Goal: Information Seeking & Learning: Learn about a topic

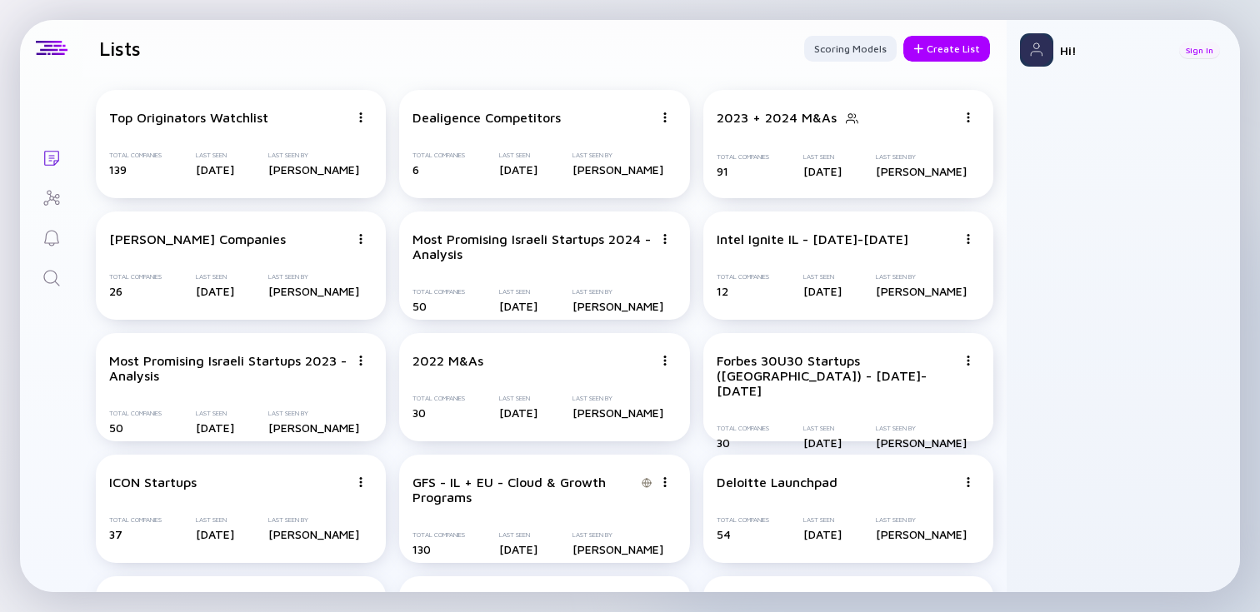
click at [1195, 51] on div "Sign In" at bounding box center [1199, 50] width 41 height 17
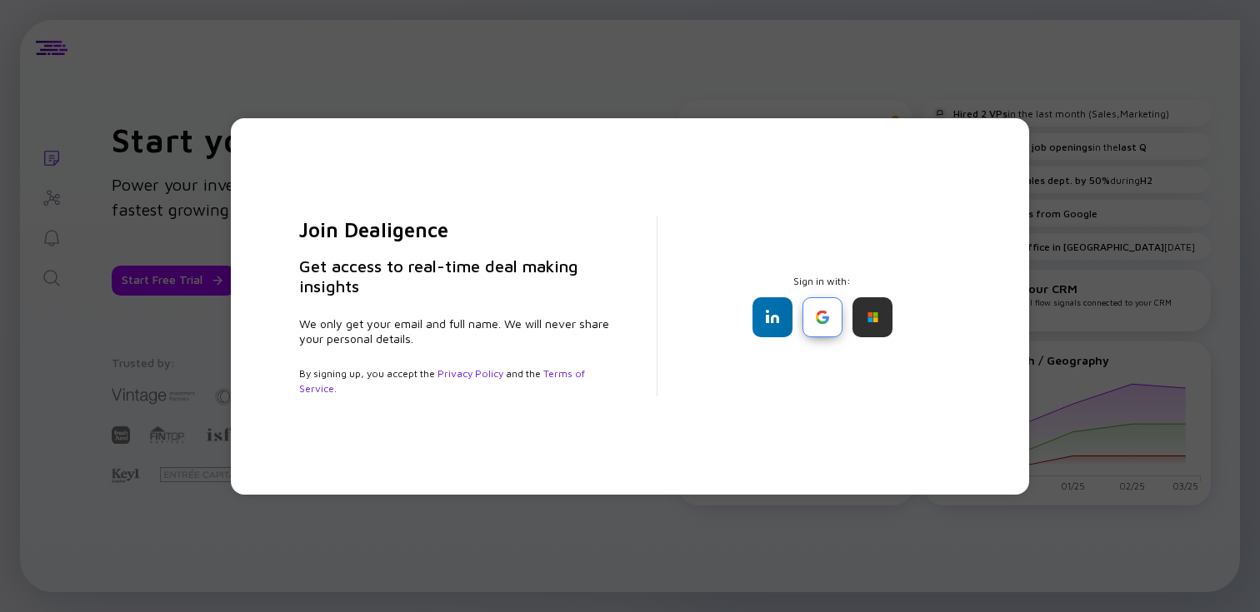
click at [823, 322] on div at bounding box center [822, 317] width 40 height 40
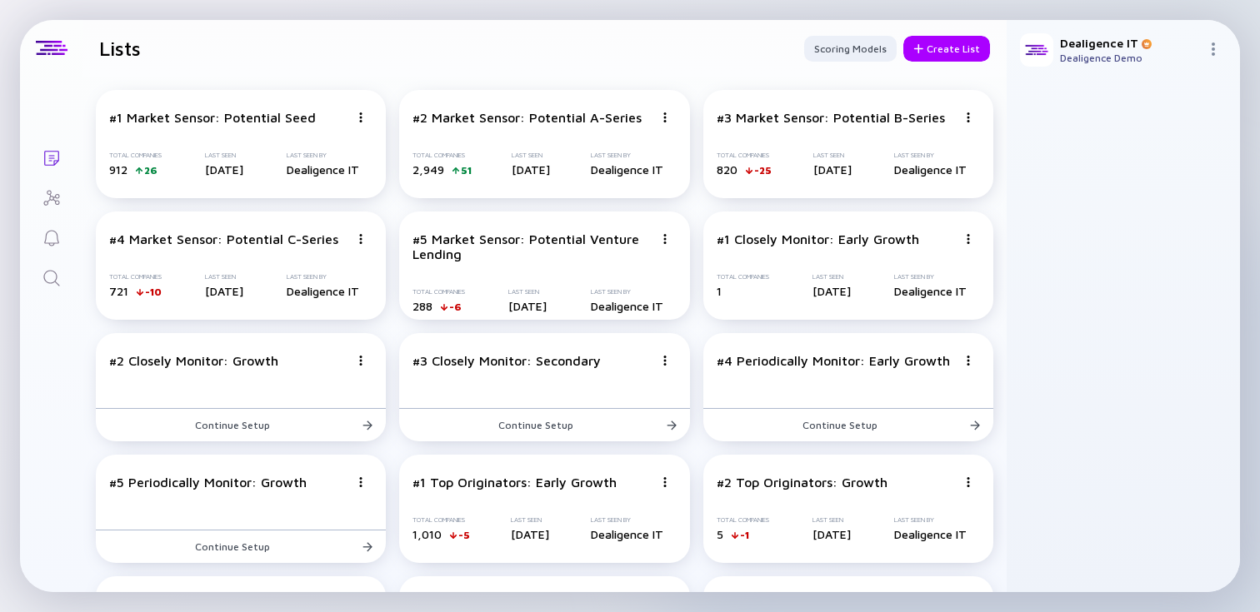
click at [483, 67] on header "Lists Scoring Models Create List" at bounding box center [544, 48] width 924 height 57
click at [55, 280] on icon "Search" at bounding box center [51, 278] width 16 height 16
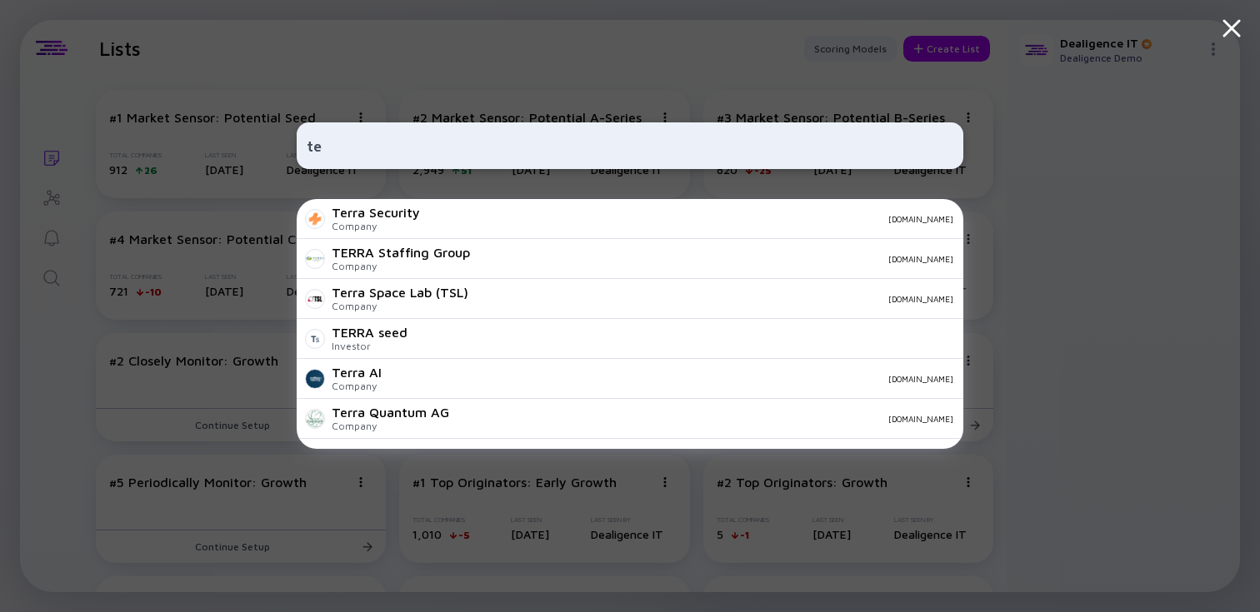
type input "t"
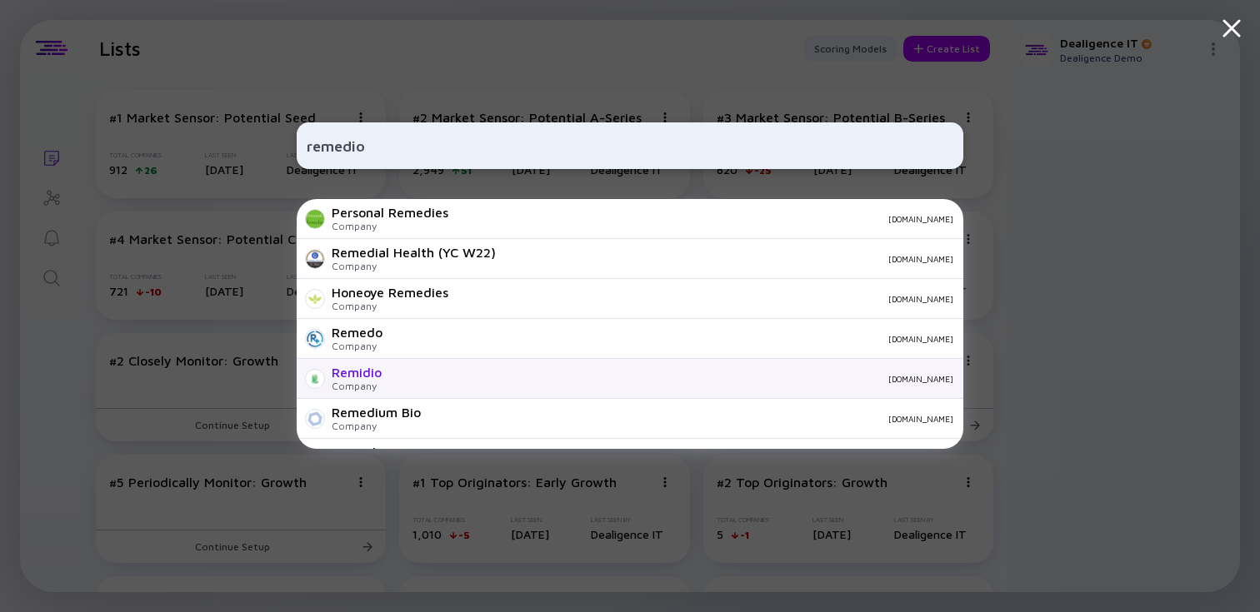
type input "remedio"
click at [358, 372] on div "Remidio" at bounding box center [357, 372] width 50 height 15
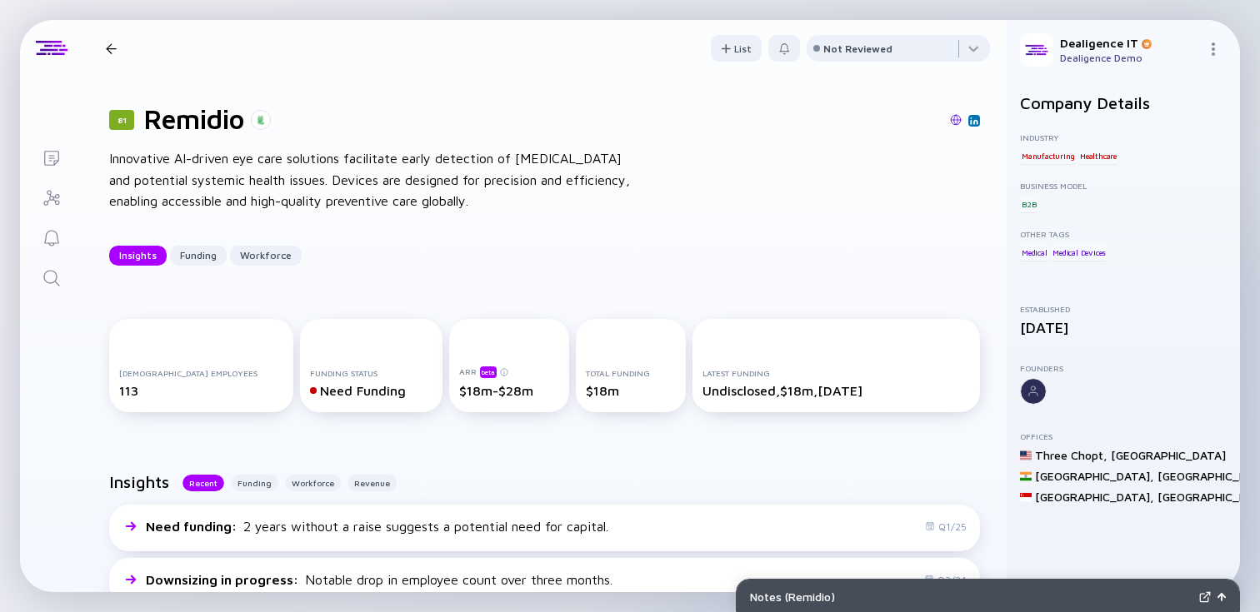
click at [49, 277] on icon "Search" at bounding box center [52, 278] width 20 height 20
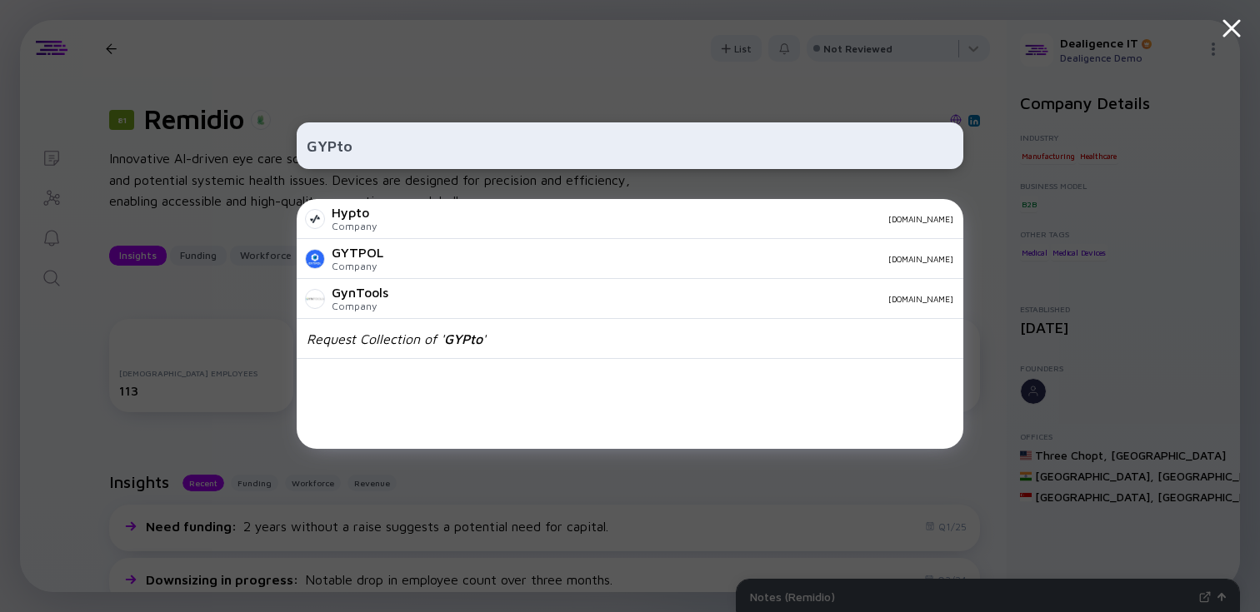
click at [374, 142] on input "GYPto" at bounding box center [630, 146] width 646 height 30
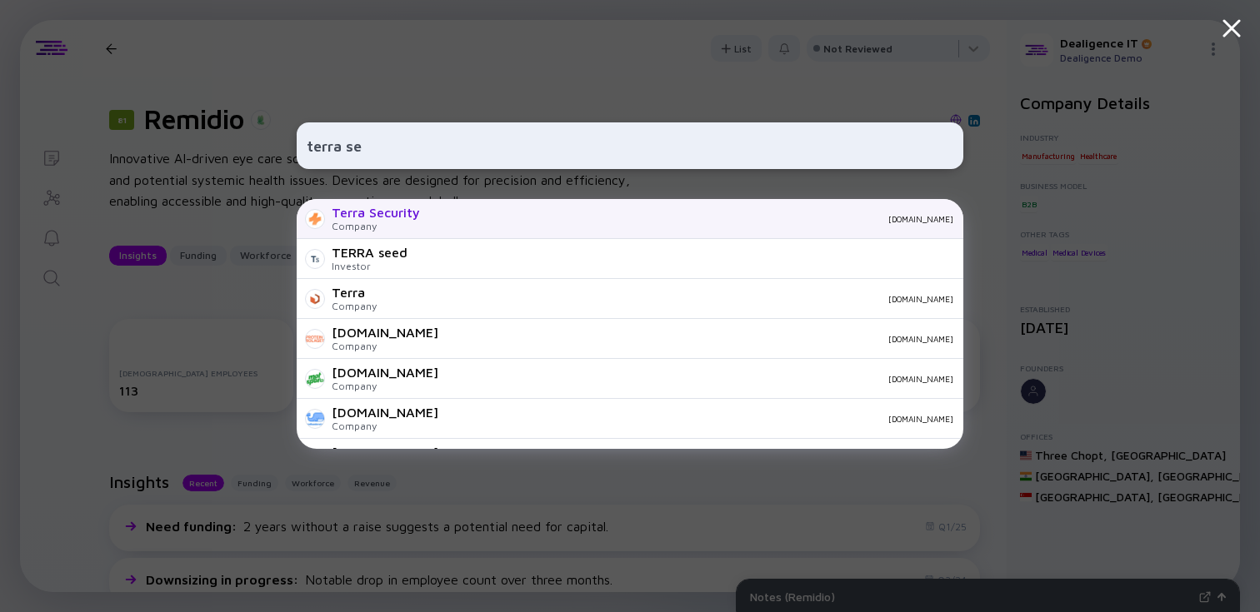
type input "terra se"
click at [414, 215] on div "Terra Security" at bounding box center [376, 212] width 88 height 15
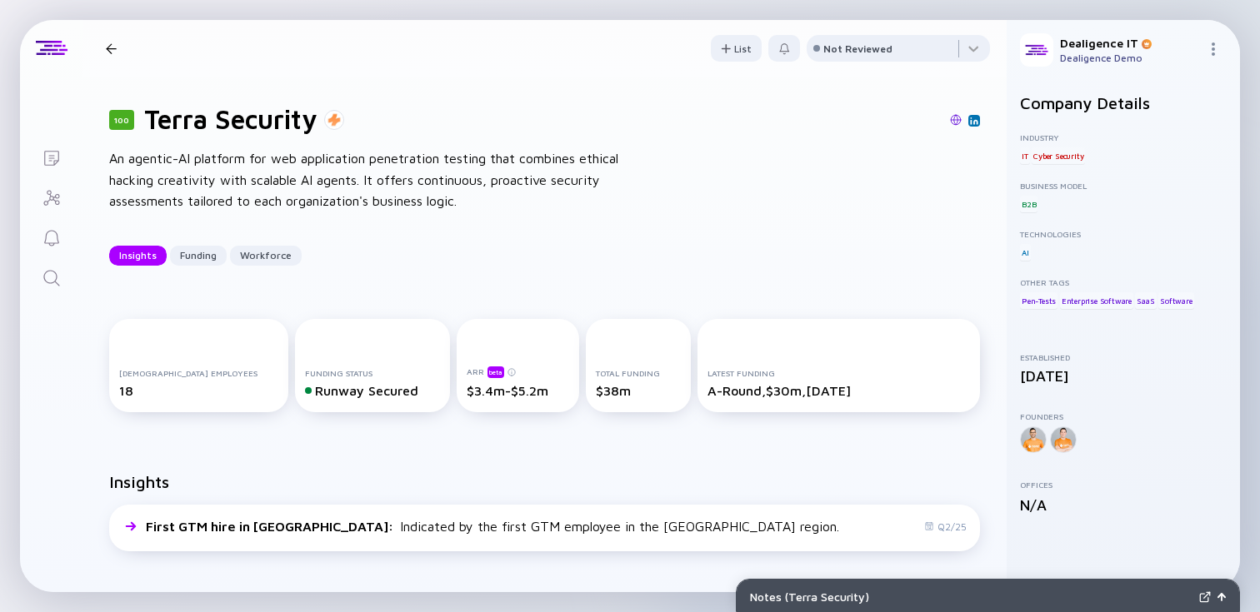
scroll to position [62, 0]
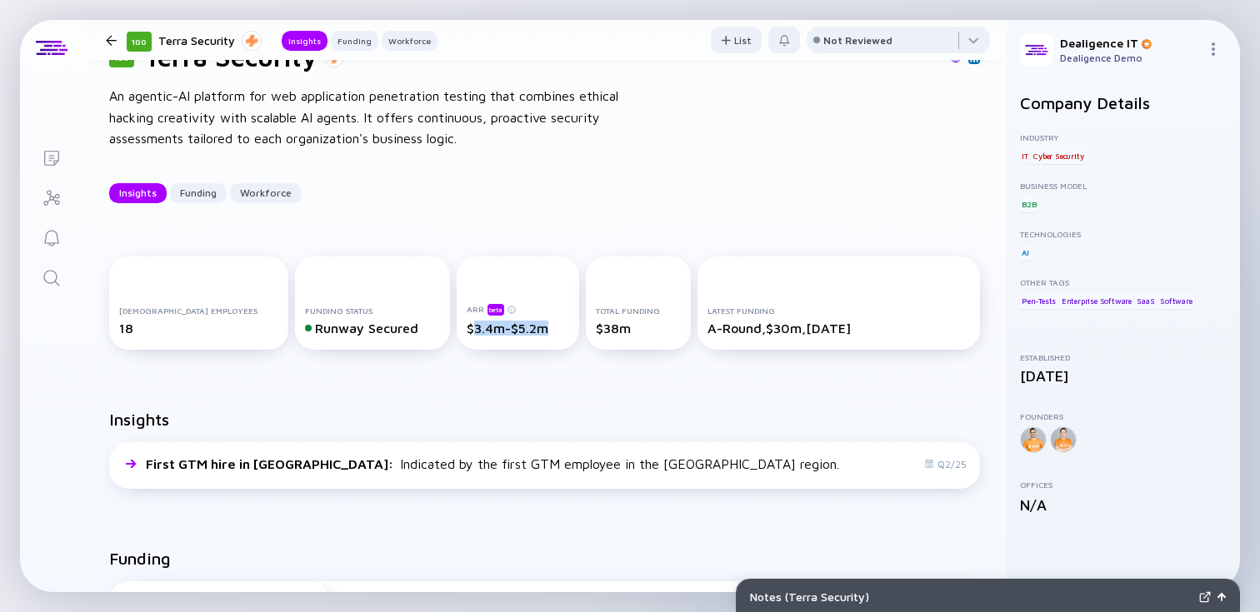
drag, startPoint x: 446, startPoint y: 324, endPoint x: 530, endPoint y: 324, distance: 84.1
click at [530, 324] on div "$3.4m-$5.2m" at bounding box center [517, 328] width 102 height 15
click at [476, 403] on div "Insights First GTM hire in [GEOGRAPHIC_DATA] : Indicated by the first GTM emplo…" at bounding box center [544, 452] width 924 height 139
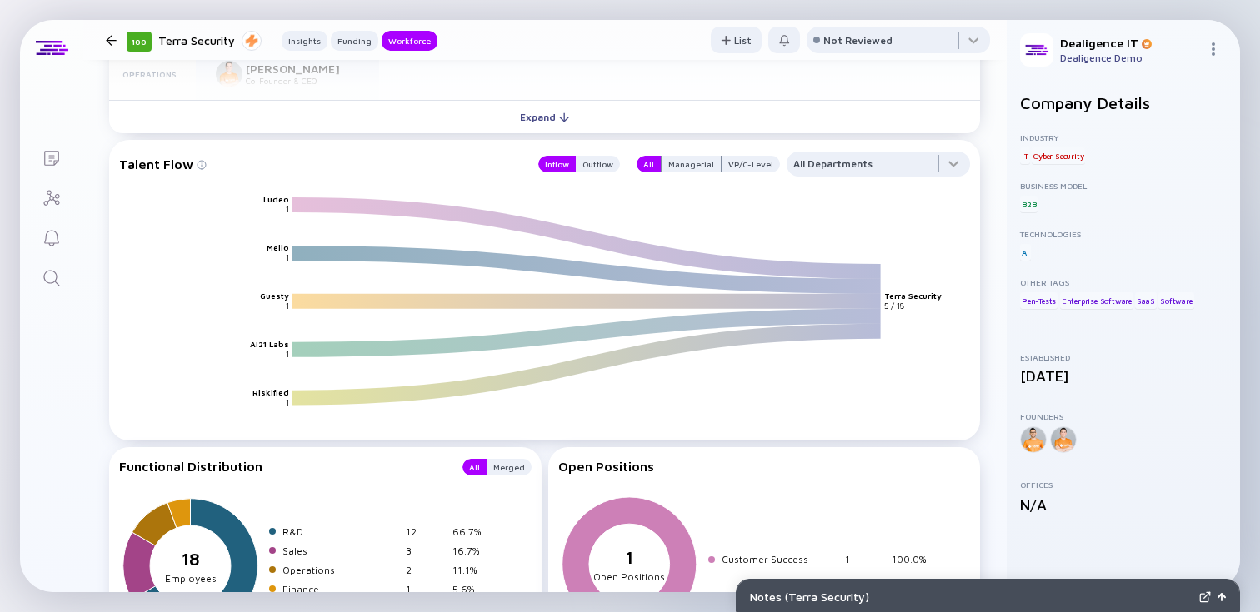
scroll to position [1810, 0]
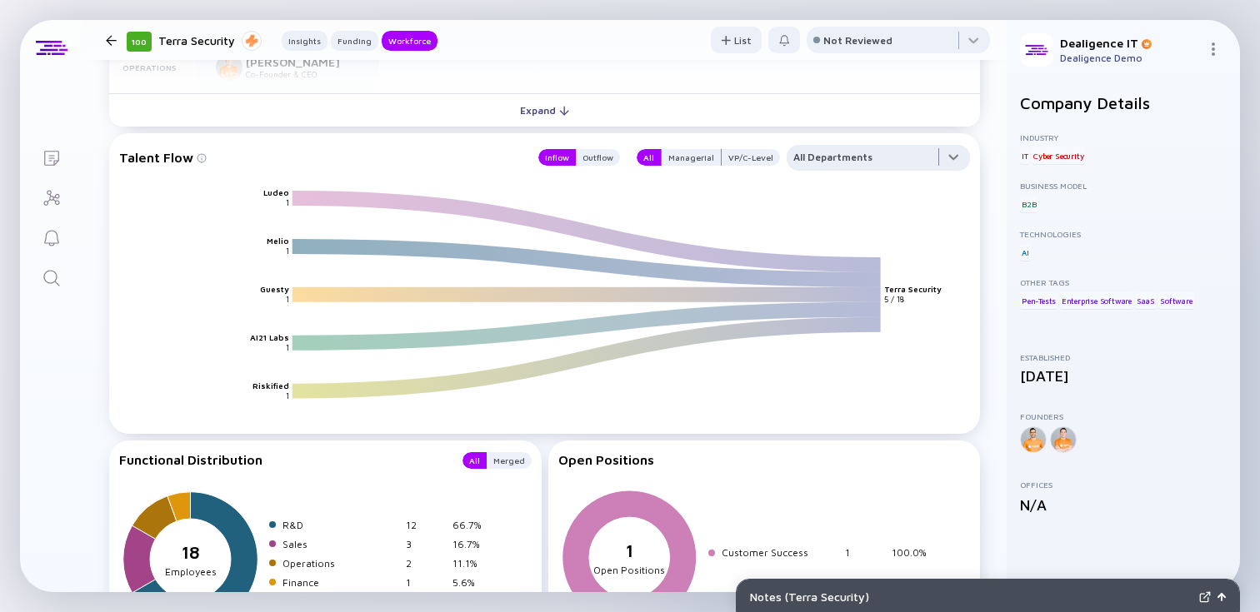
click at [893, 155] on div at bounding box center [877, 161] width 183 height 33
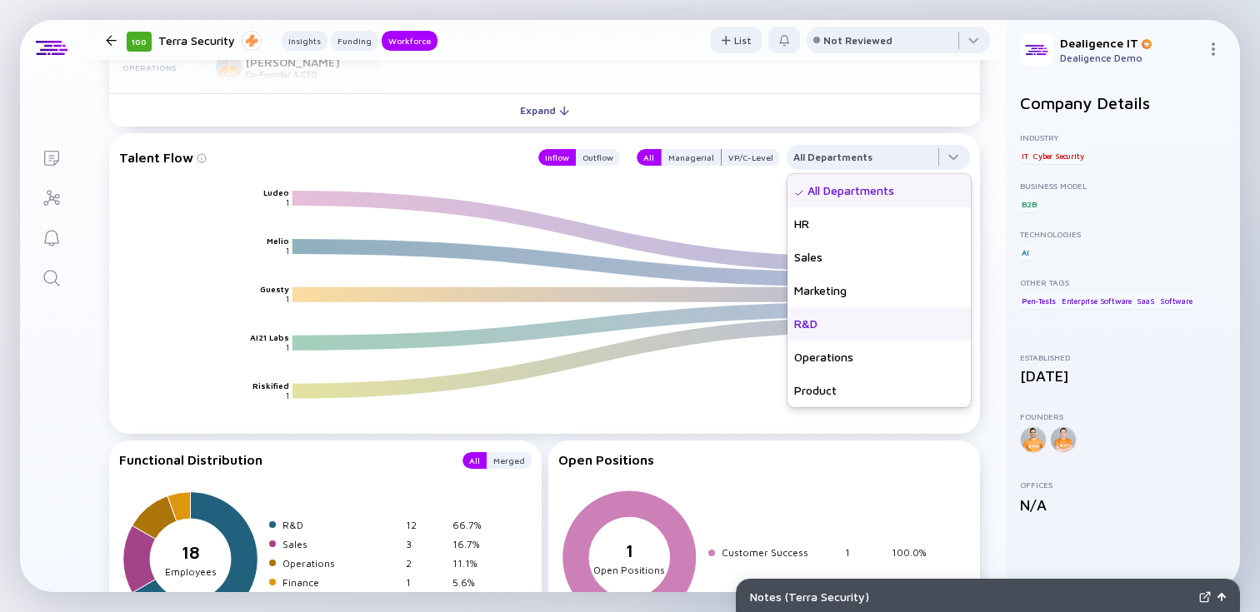
click at [833, 318] on div "R&D" at bounding box center [878, 323] width 183 height 33
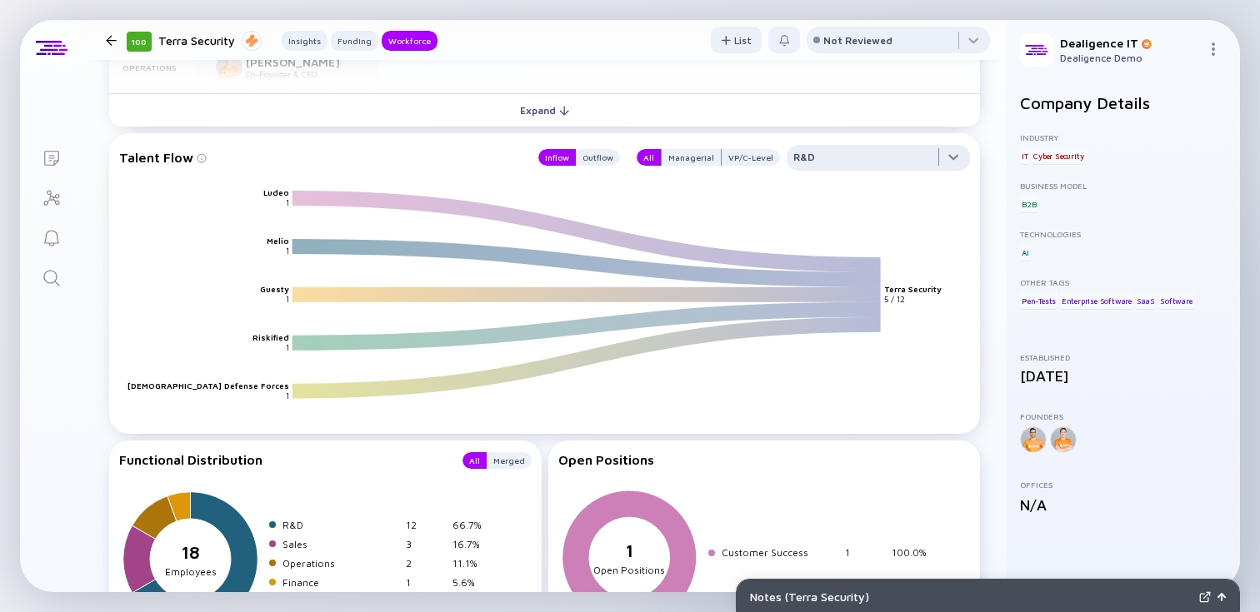
click at [887, 159] on div at bounding box center [877, 161] width 183 height 33
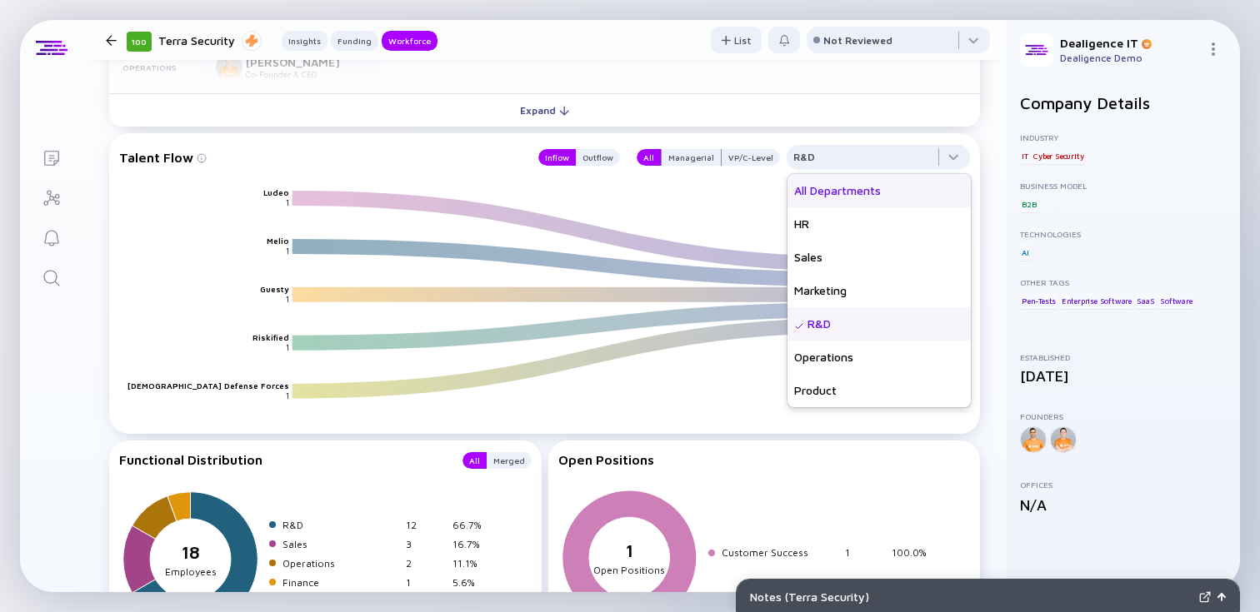
click at [866, 197] on div "All Departments" at bounding box center [878, 190] width 183 height 33
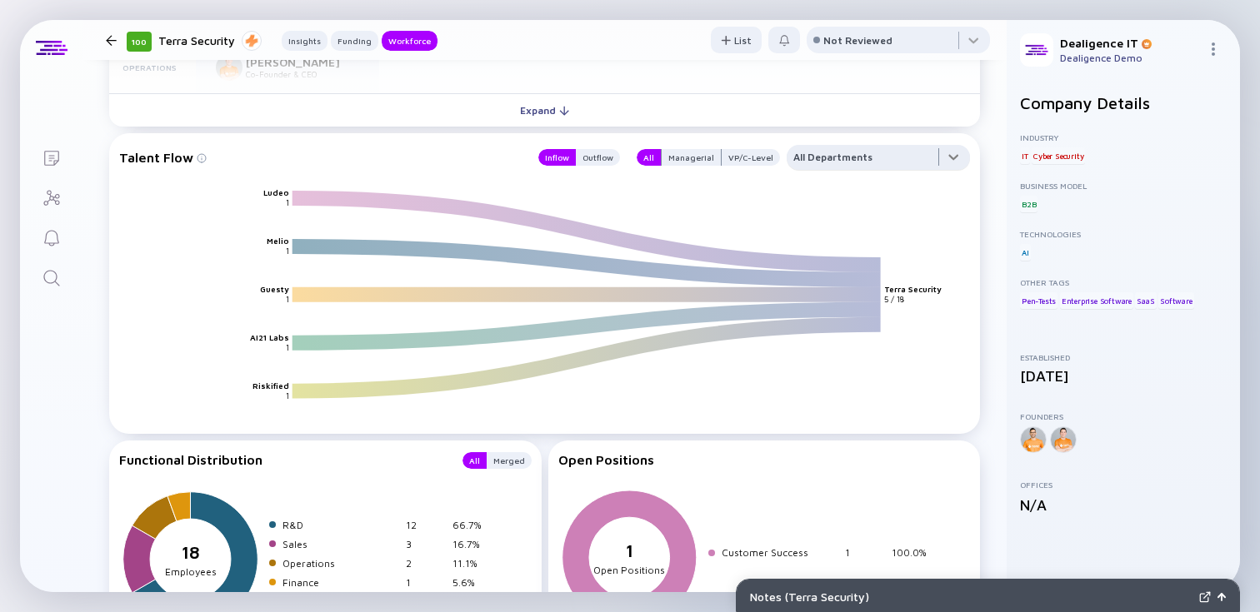
click at [875, 158] on div at bounding box center [877, 161] width 183 height 33
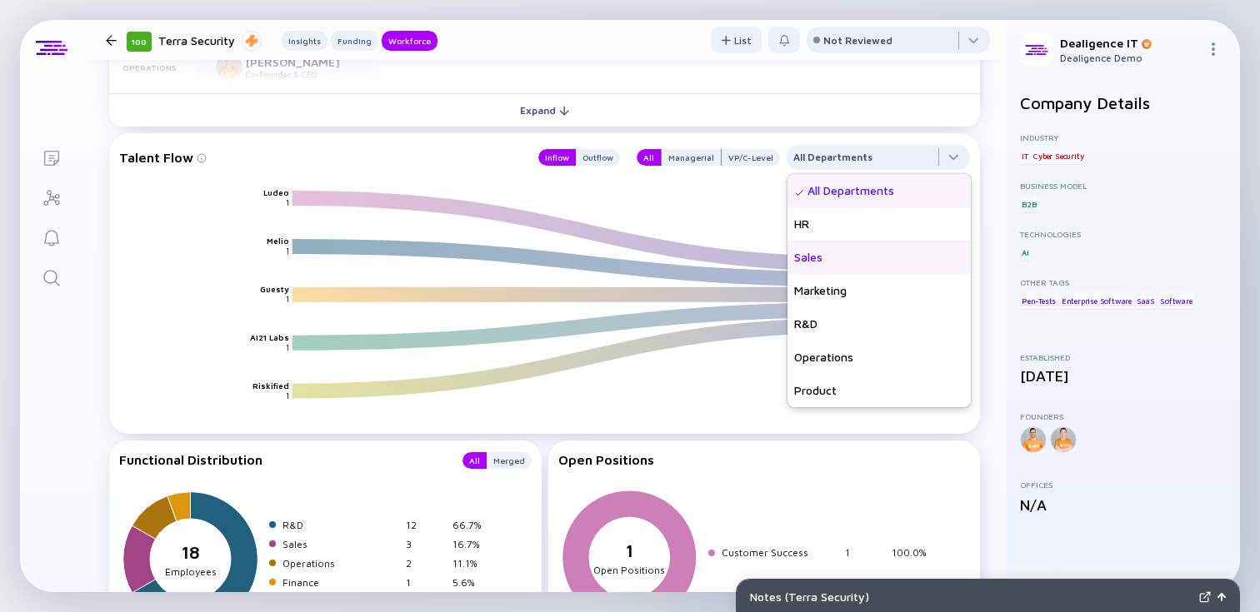
click at [841, 259] on div "Sales" at bounding box center [878, 257] width 183 height 33
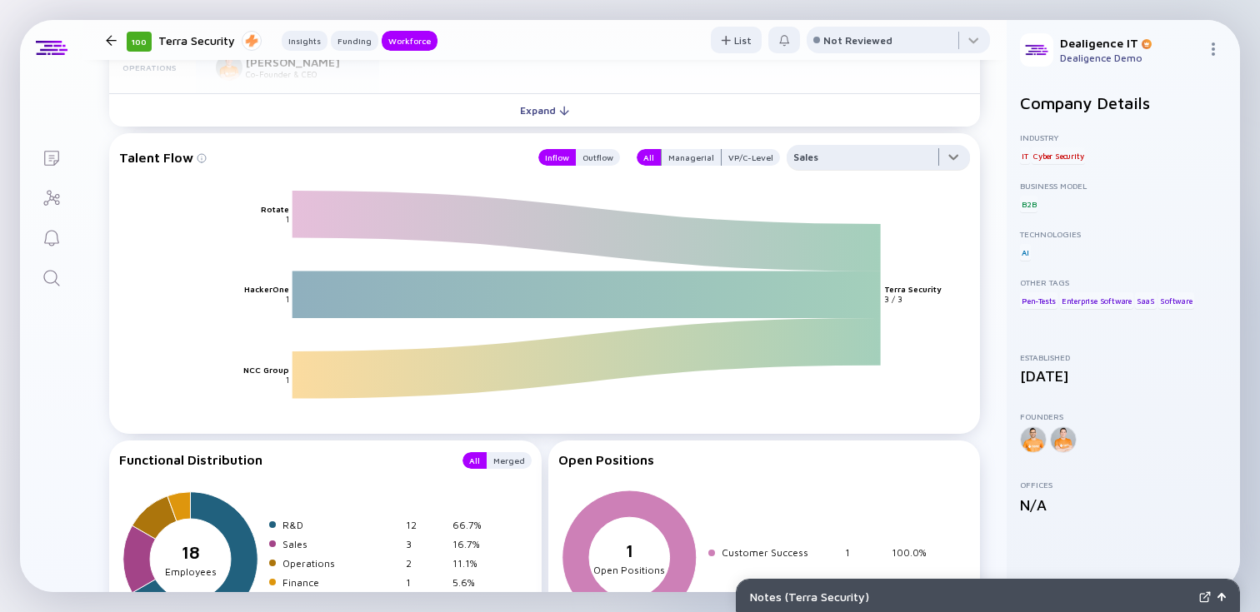
click at [834, 159] on div at bounding box center [877, 161] width 183 height 33
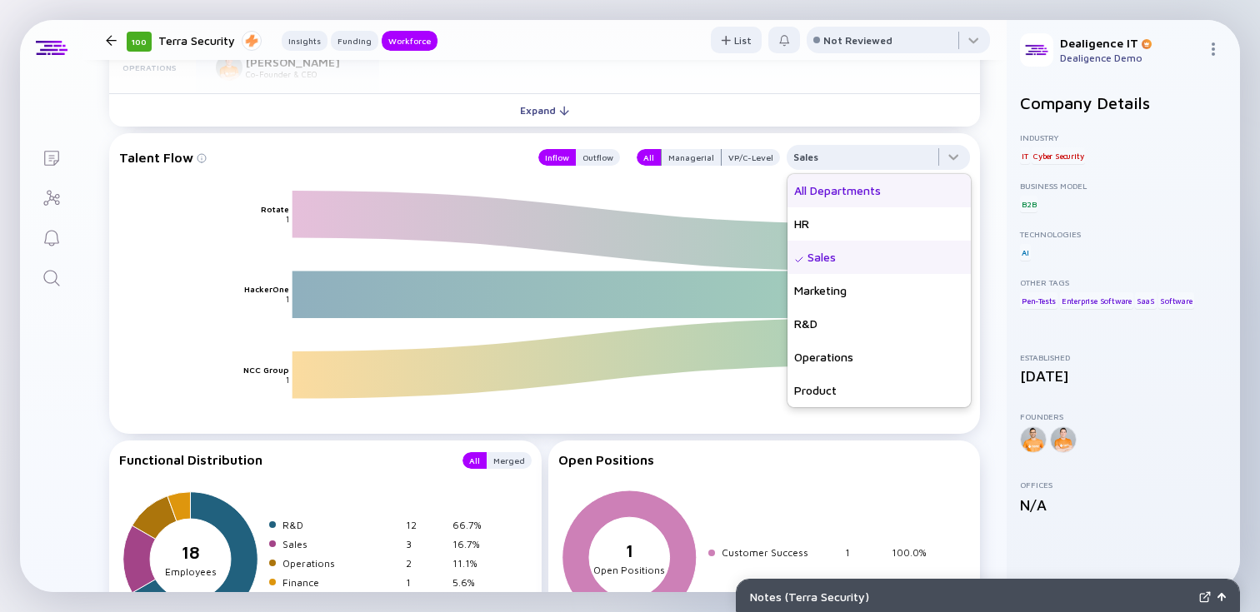
click at [828, 191] on div "All Departments" at bounding box center [878, 190] width 183 height 33
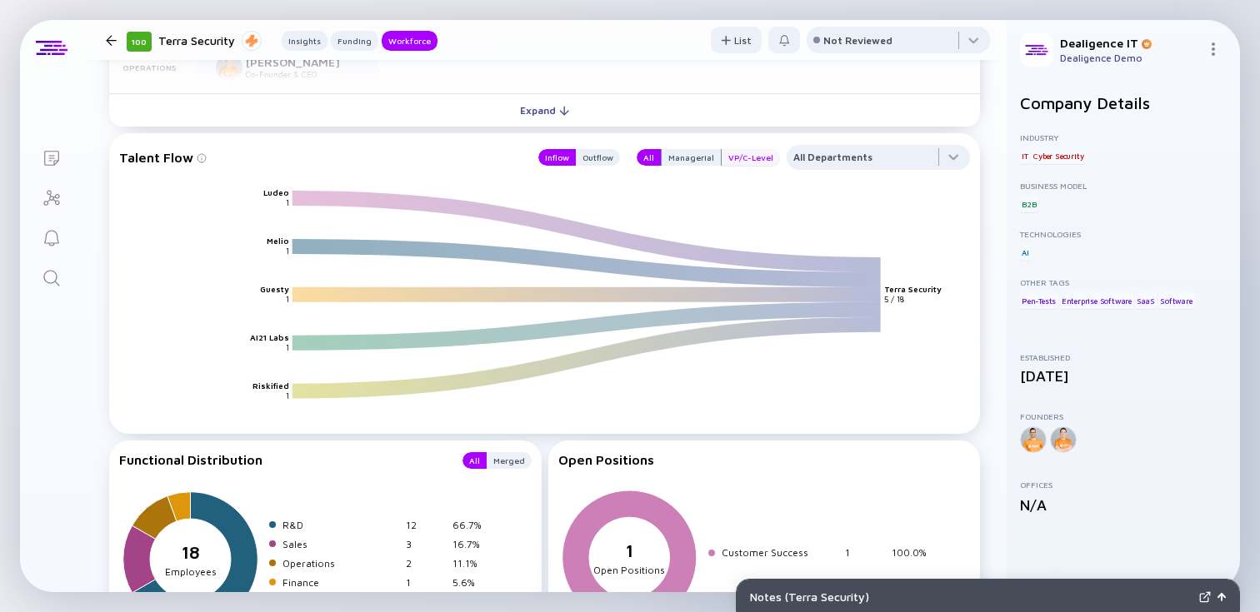
click at [760, 163] on div "VP/C-Level" at bounding box center [750, 157] width 58 height 17
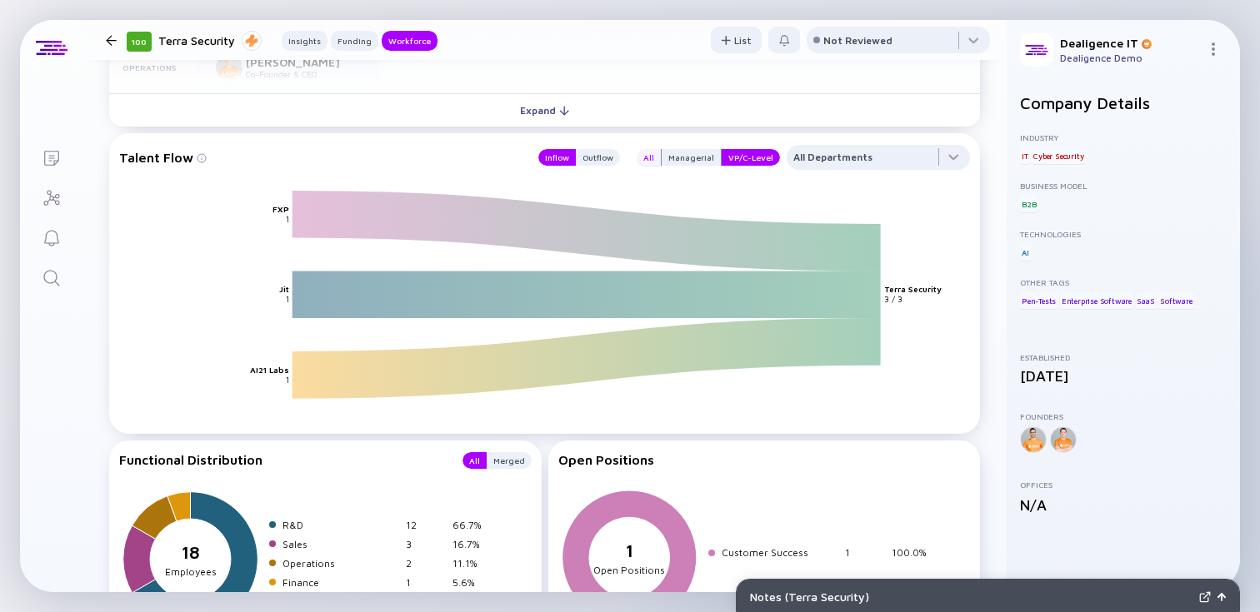
click at [646, 157] on div "All" at bounding box center [648, 157] width 24 height 17
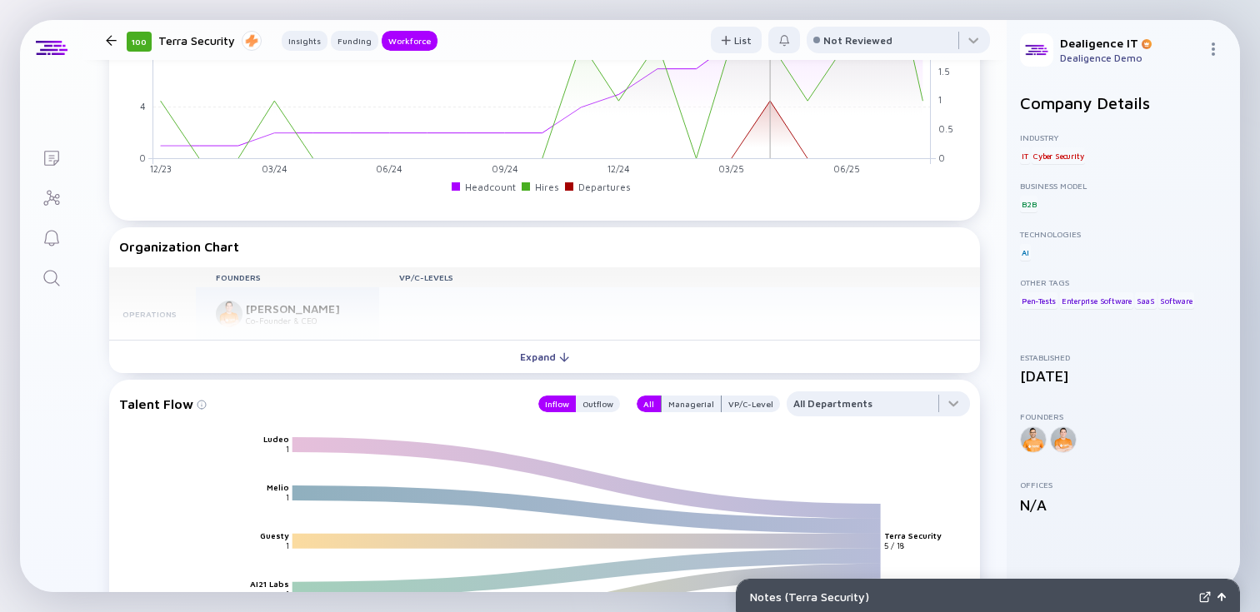
scroll to position [1561, 0]
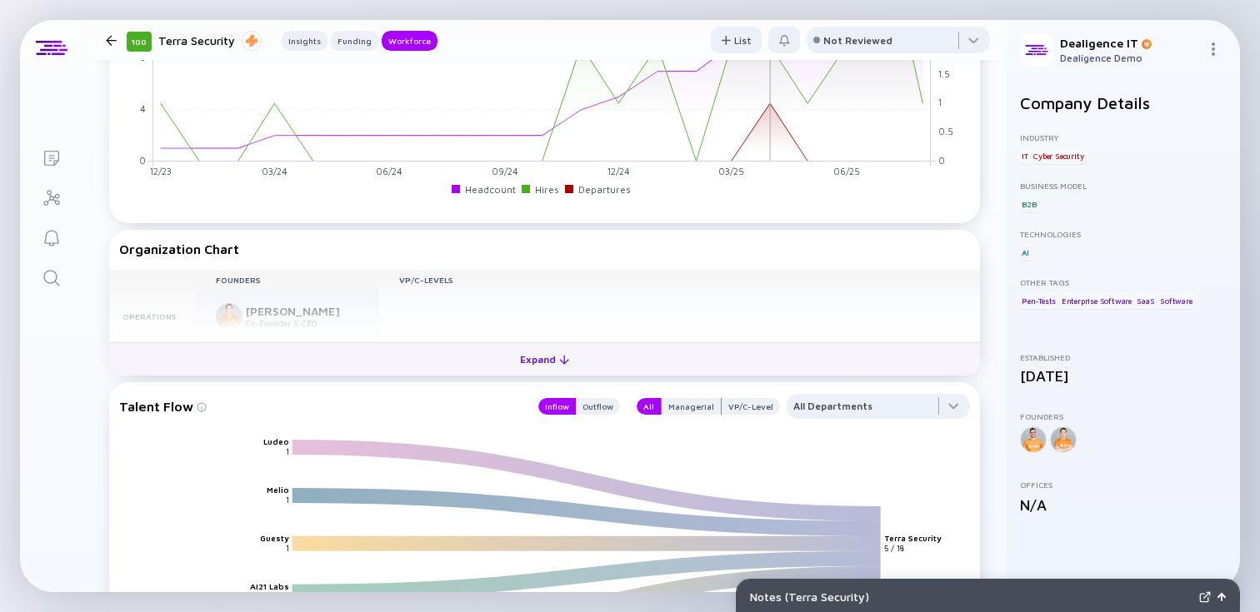
click at [591, 369] on button "Expand" at bounding box center [544, 358] width 871 height 33
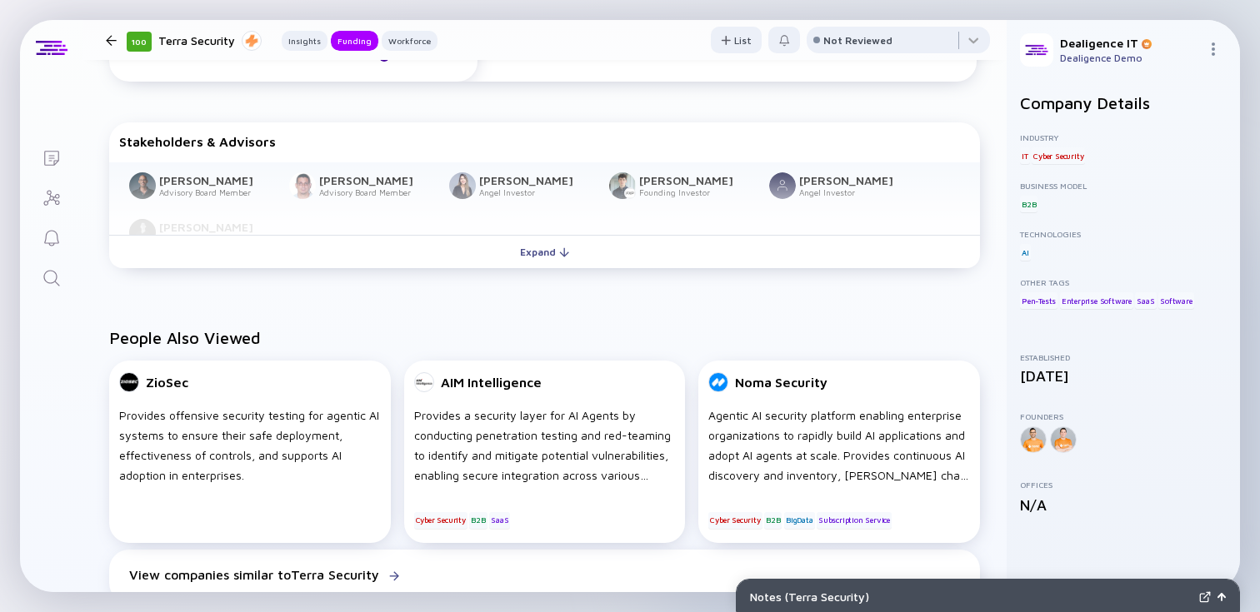
scroll to position [694, 0]
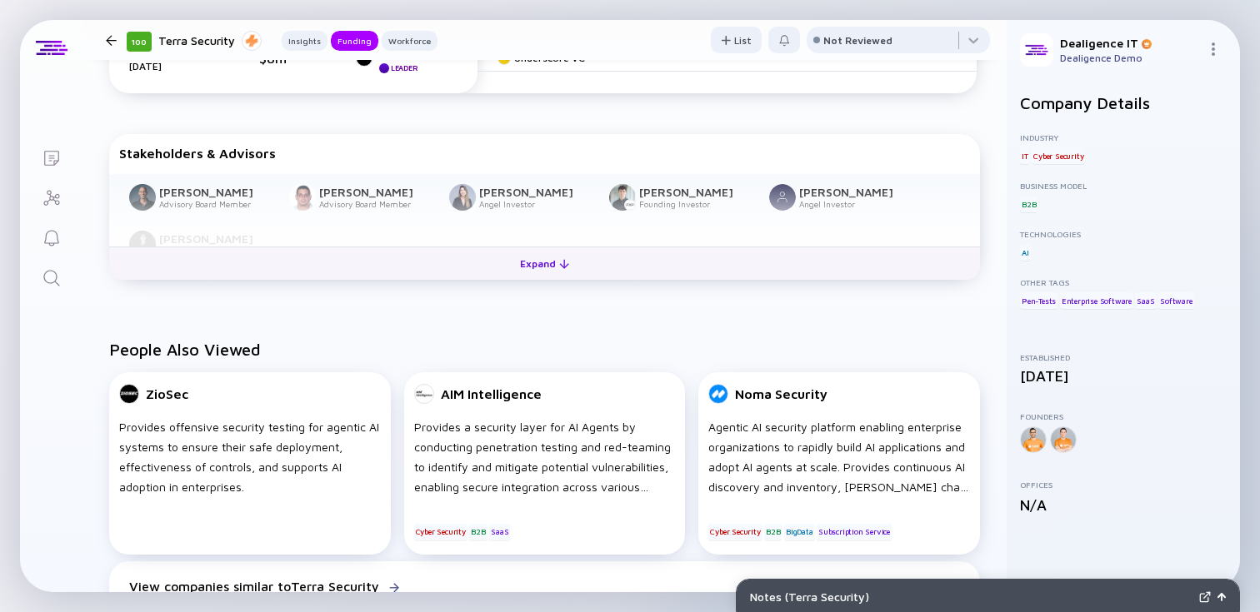
click at [655, 260] on button "Expand" at bounding box center [544, 263] width 871 height 33
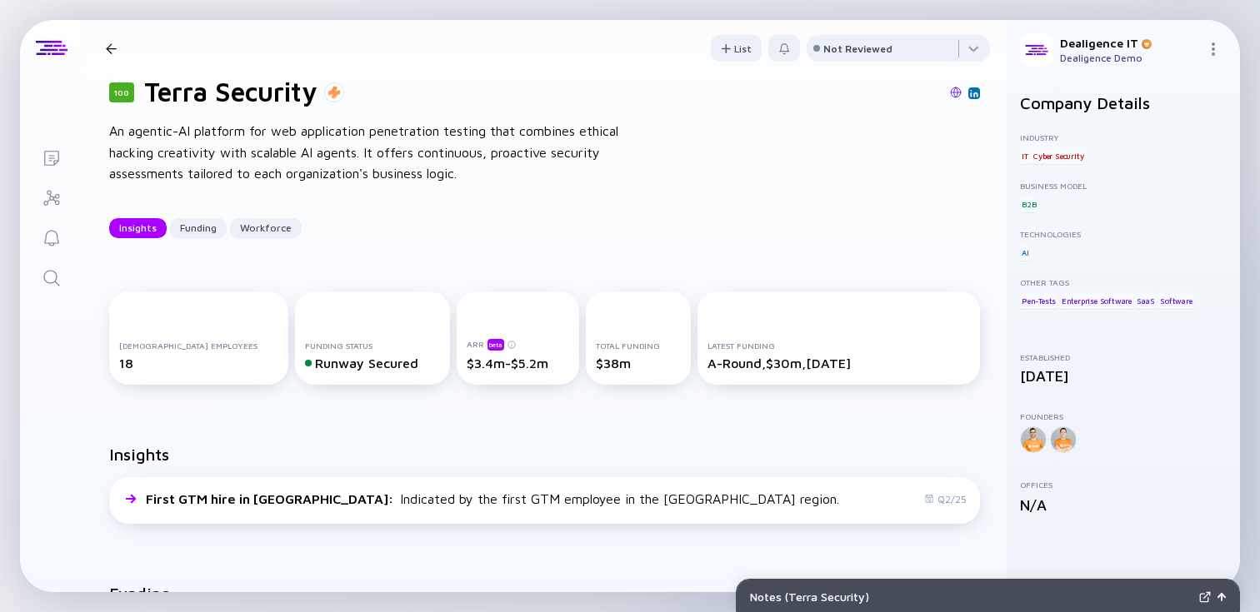
scroll to position [0, 0]
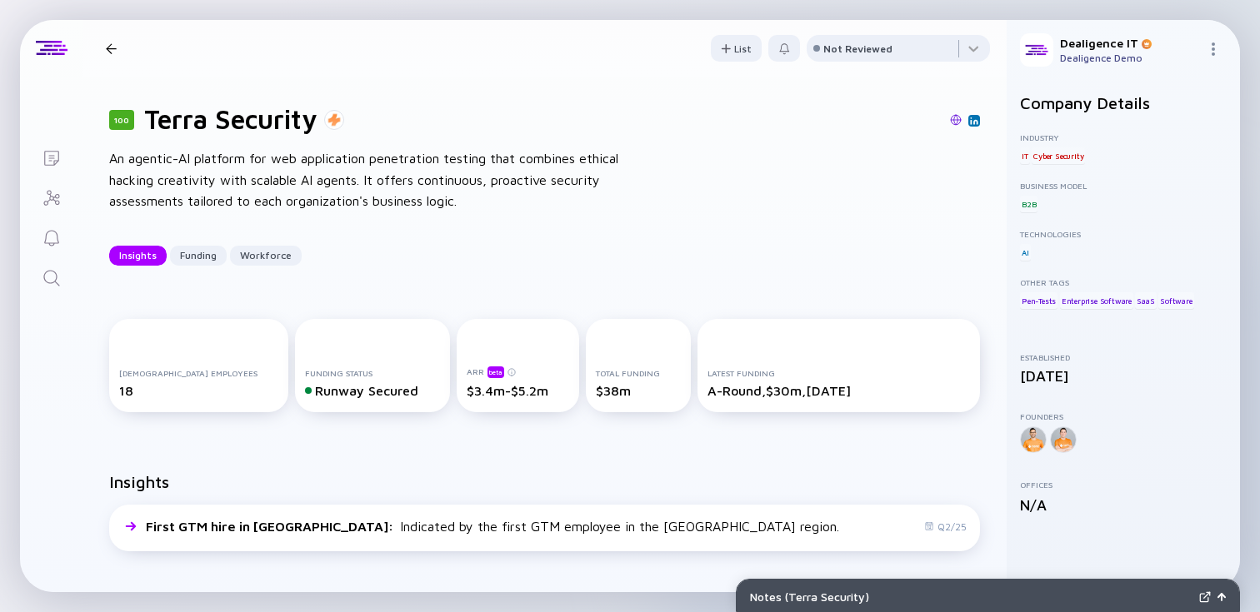
click at [40, 286] on link "Search" at bounding box center [51, 277] width 62 height 40
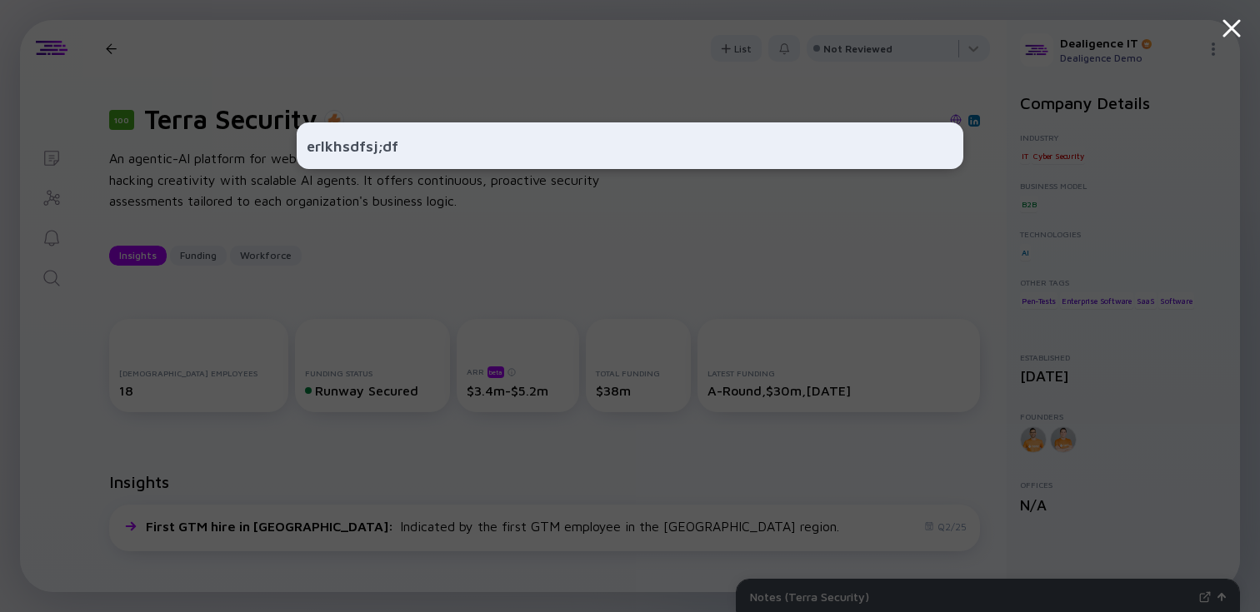
type input "erlkhsdfsj;dfh"
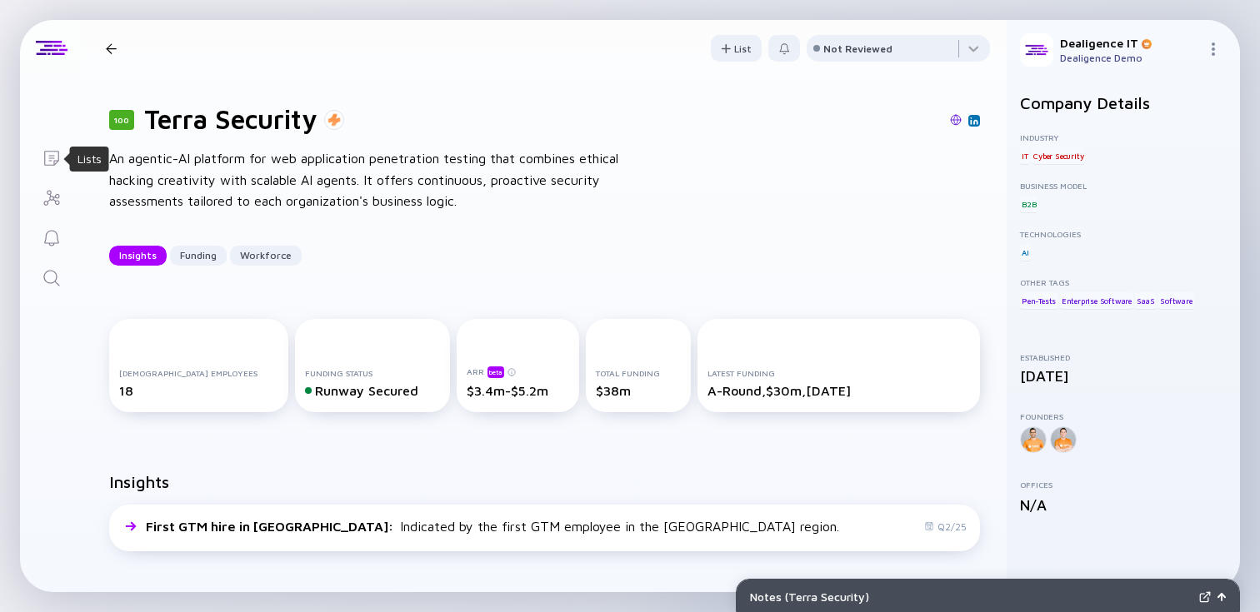
click at [53, 162] on icon "Lists" at bounding box center [51, 158] width 15 height 15
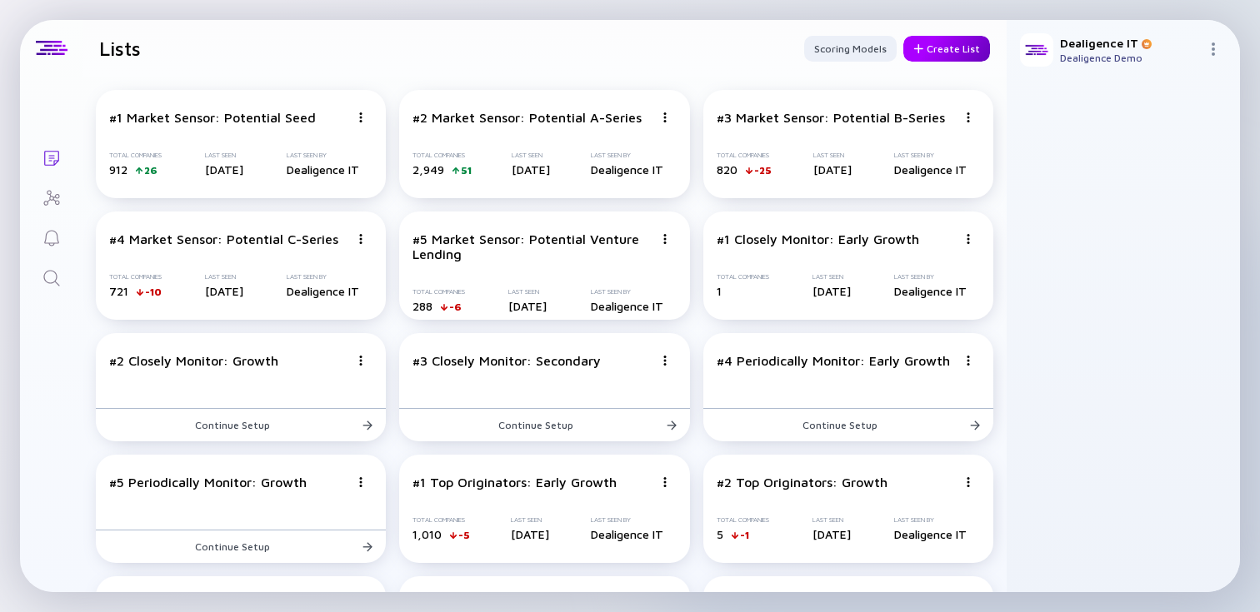
click at [936, 56] on div "Create List" at bounding box center [946, 49] width 87 height 26
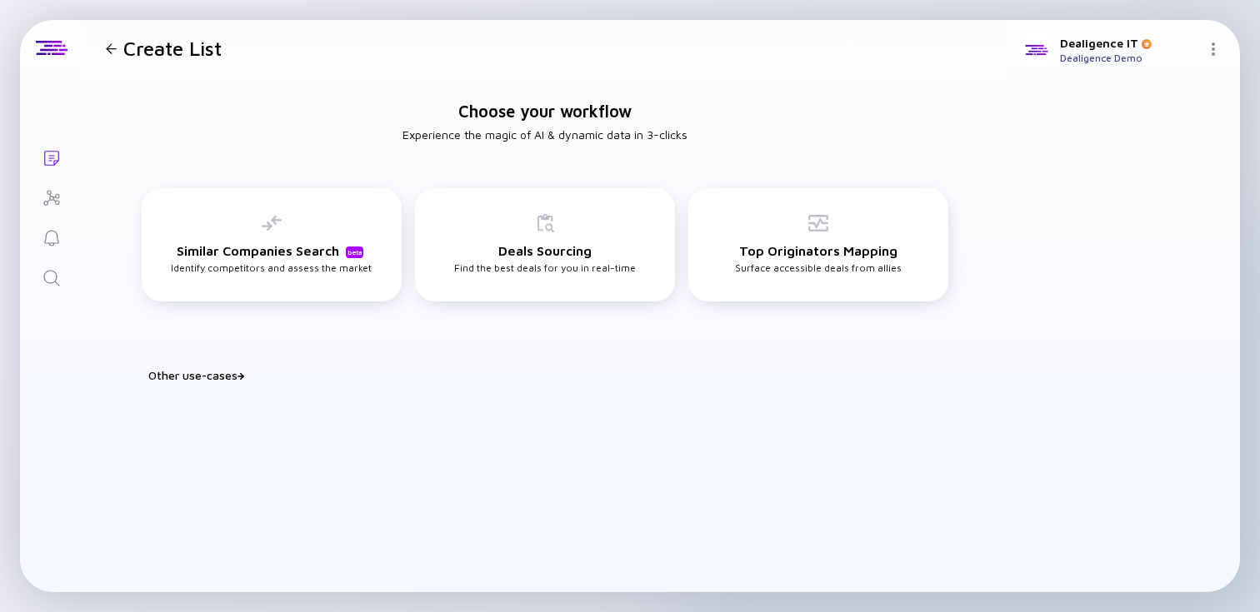
click at [111, 52] on div at bounding box center [111, 48] width 11 height 11
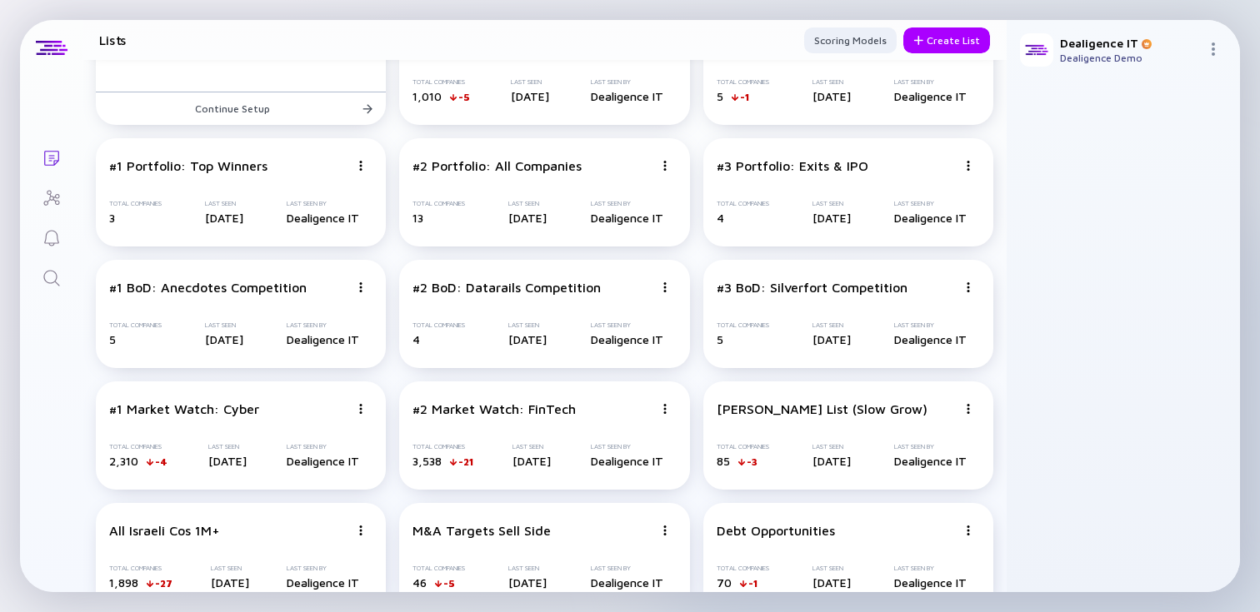
scroll to position [610, 0]
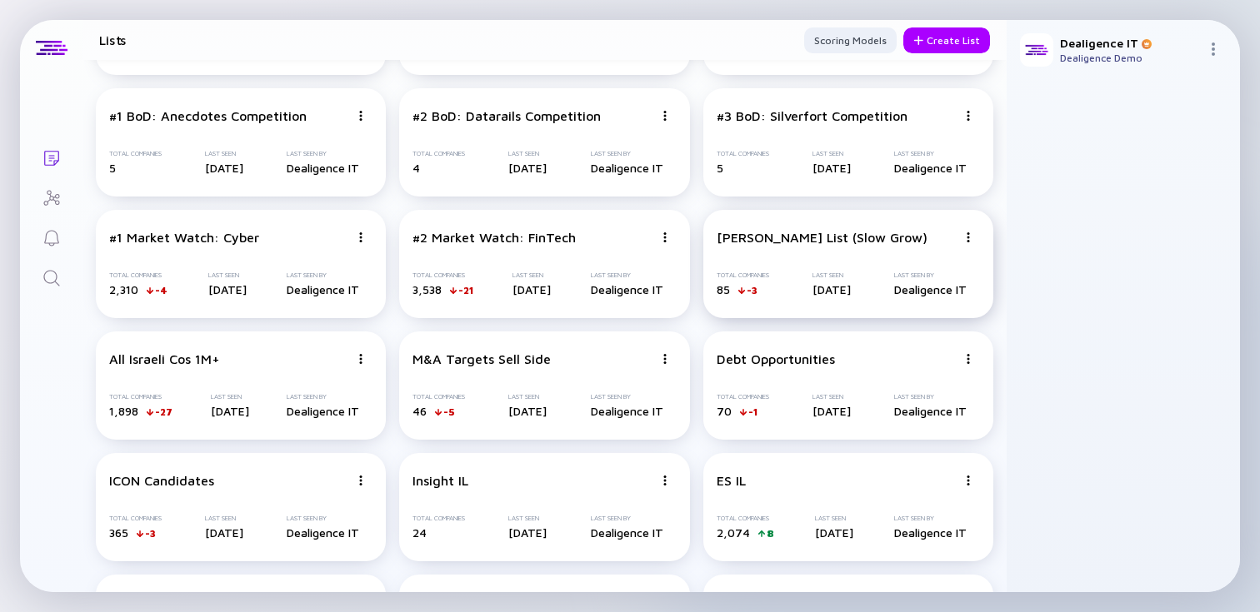
click at [762, 261] on div "[PERSON_NAME] List (Slow Grow) Total Companies 85 -3 Last Seen [DATE] Last Seen…" at bounding box center [848, 264] width 290 height 108
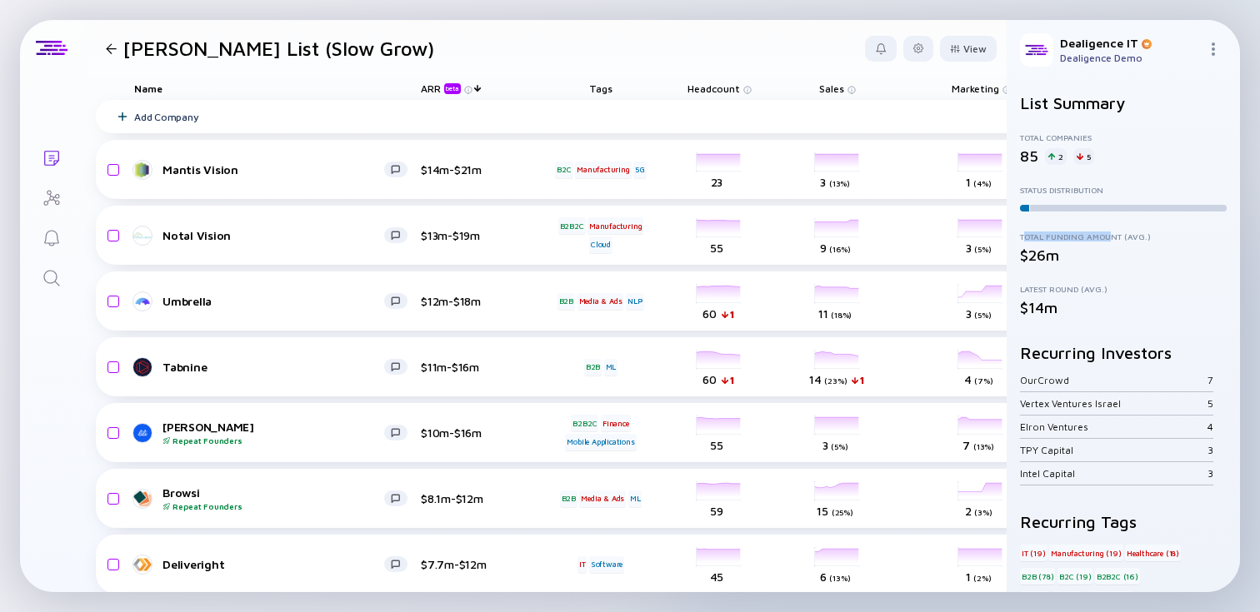
drag, startPoint x: 1024, startPoint y: 238, endPoint x: 1111, endPoint y: 237, distance: 87.5
click at [1111, 237] on div "Total Funding Amount (Avg.)" at bounding box center [1123, 237] width 207 height 10
drag, startPoint x: 1032, startPoint y: 293, endPoint x: 1053, endPoint y: 293, distance: 20.8
click at [1053, 293] on div "Latest Round (Avg.) $14m" at bounding box center [1123, 300] width 207 height 32
drag, startPoint x: 1057, startPoint y: 361, endPoint x: 1105, endPoint y: 375, distance: 49.5
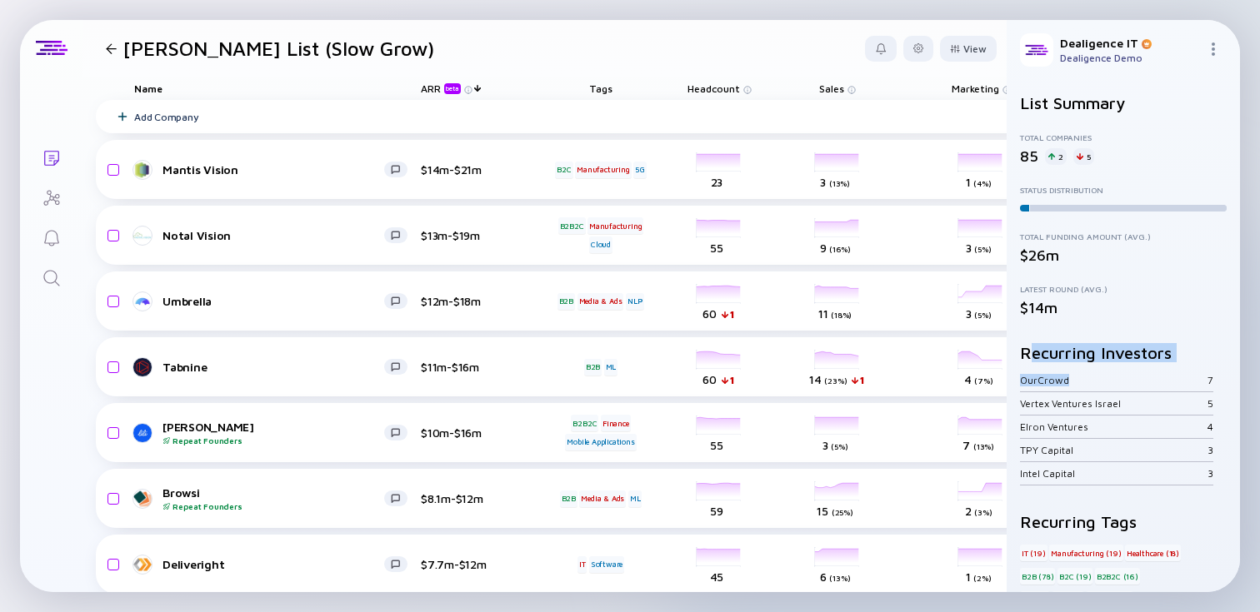
click at [1105, 375] on div "Recurring Investors OurCrowd 7 Vertex Ventures Israel 5 Elron Ventures 4 TPY Ca…" at bounding box center [1123, 414] width 207 height 142
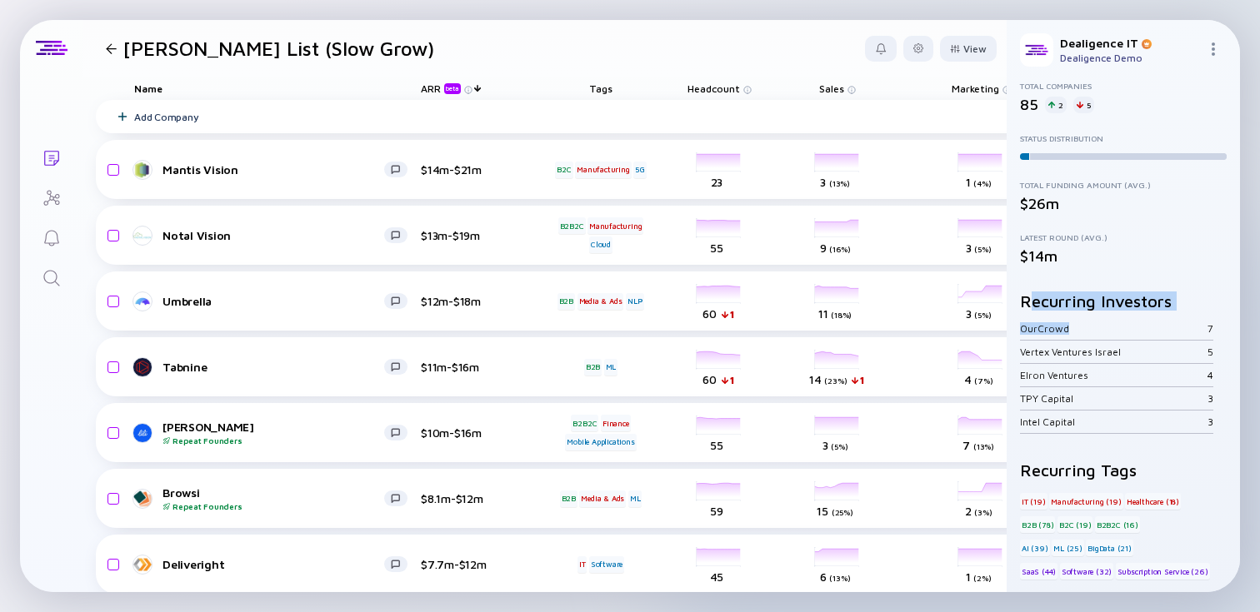
scroll to position [100, 0]
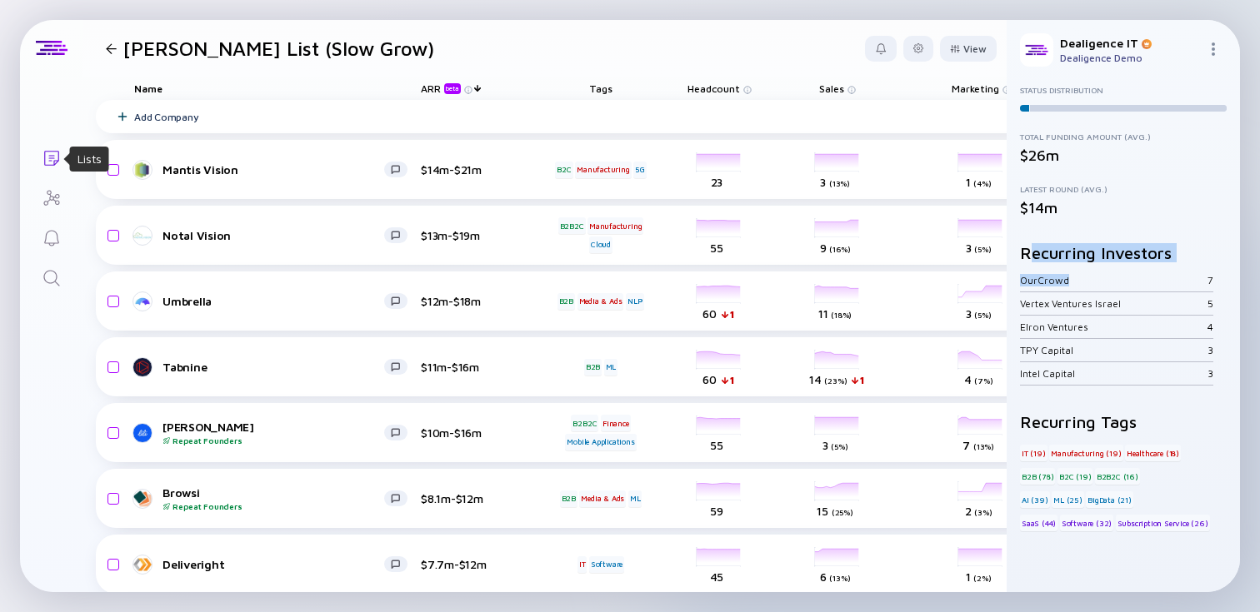
click at [52, 160] on icon "Lists" at bounding box center [52, 158] width 20 height 20
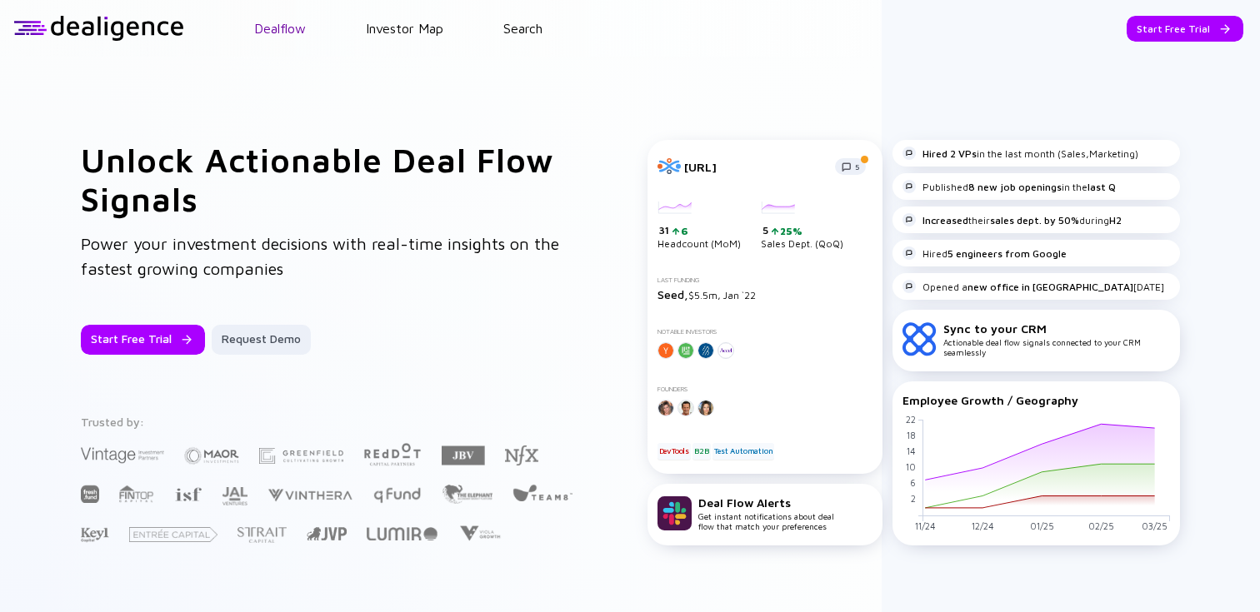
click at [270, 31] on link "Dealflow" at bounding box center [280, 28] width 52 height 15
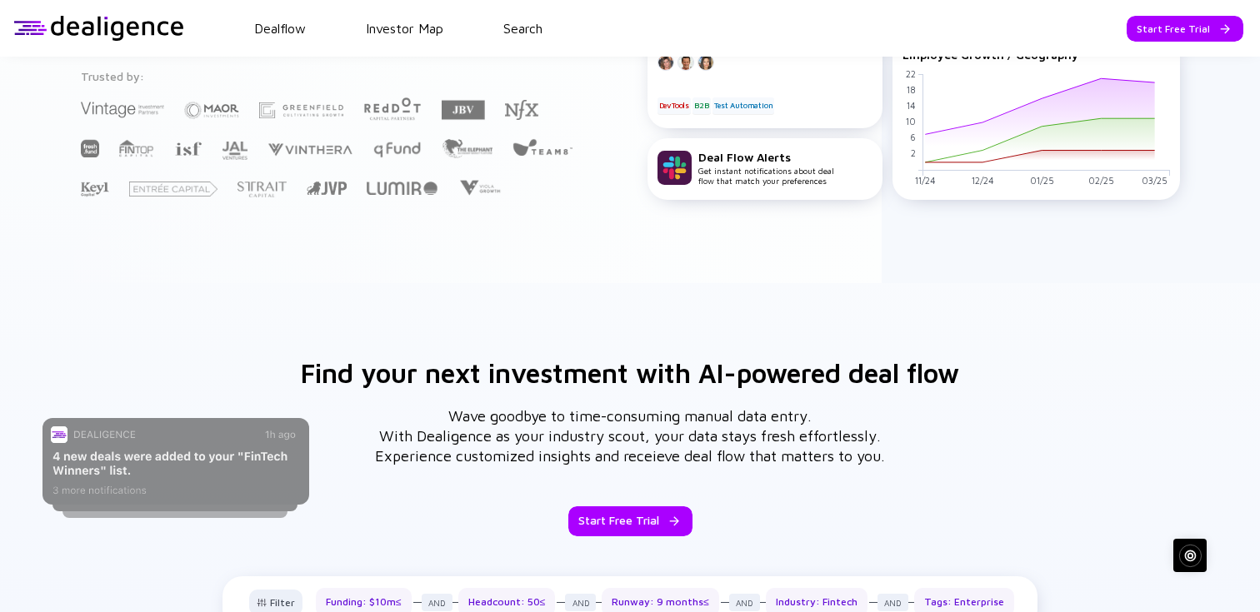
scroll to position [537, 0]
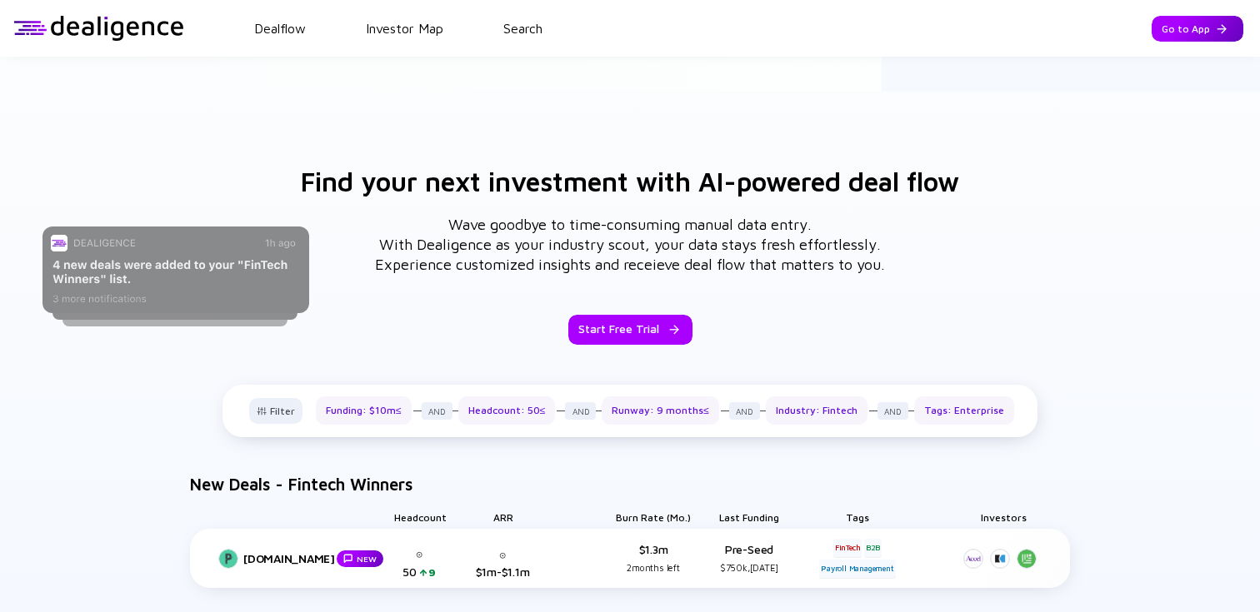
click at [1195, 18] on div "Go to App" at bounding box center [1197, 29] width 92 height 26
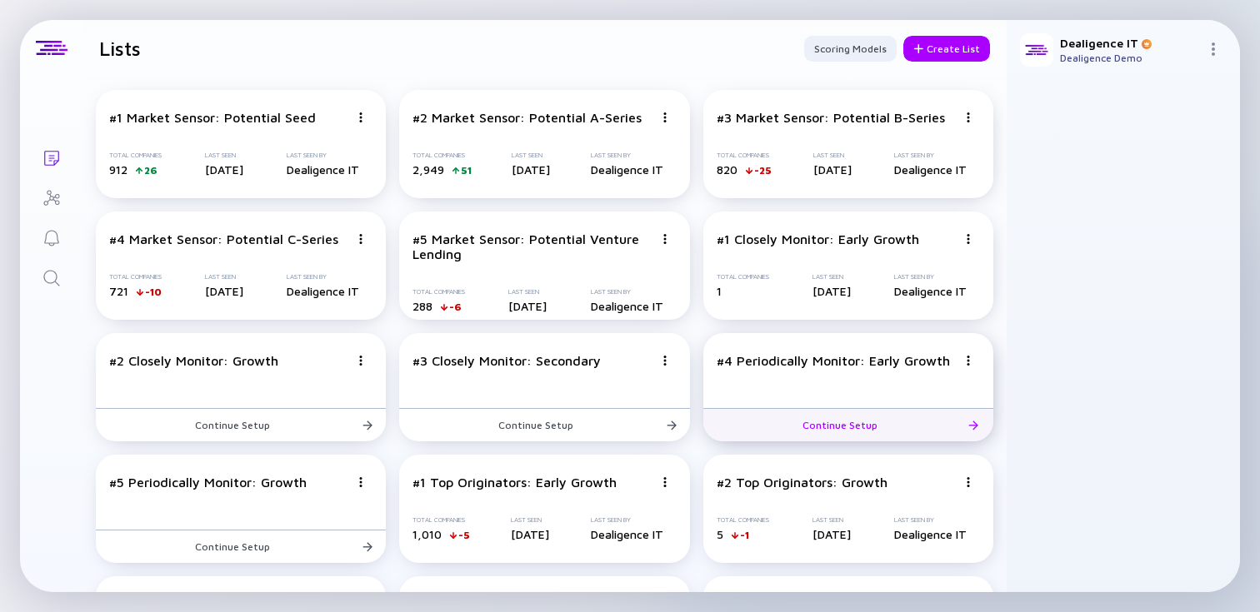
scroll to position [957, 0]
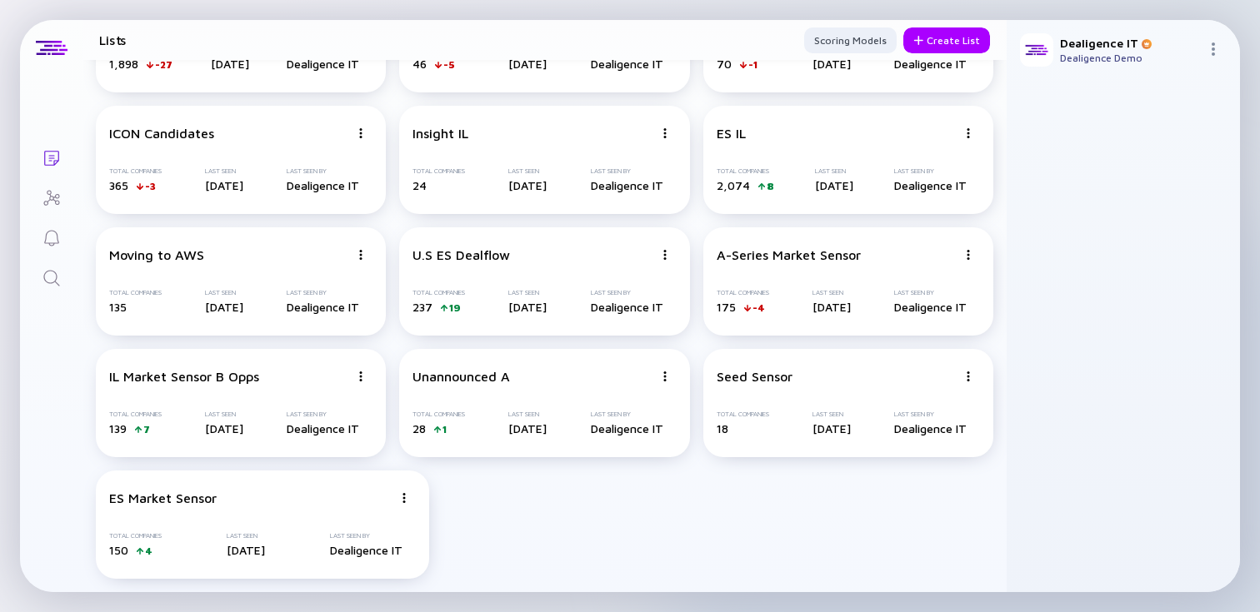
click at [1213, 51] on img at bounding box center [1212, 48] width 13 height 13
